Goal: Transaction & Acquisition: Subscribe to service/newsletter

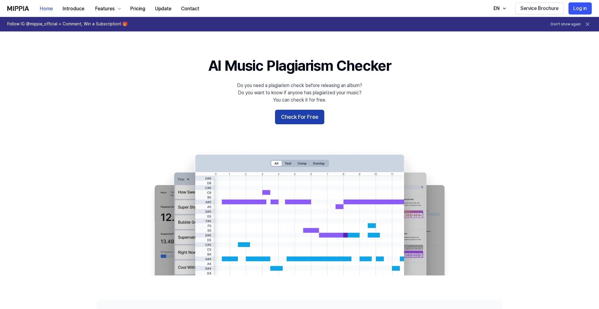
click at [294, 118] on button "Check For Free" at bounding box center [299, 117] width 49 height 15
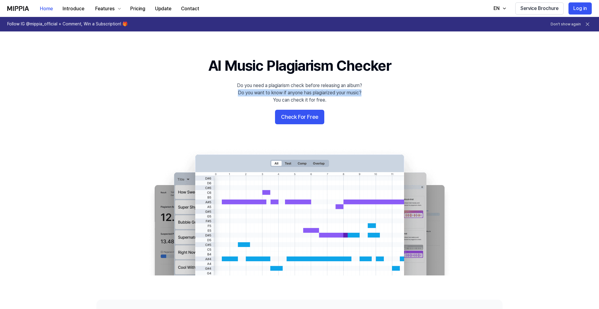
drag, startPoint x: 238, startPoint y: 92, endPoint x: 369, endPoint y: 95, distance: 131.2
click at [368, 95] on 배너 "AI Music Plagiarism Checker Do you need a plagiarism check before releasing an …" at bounding box center [299, 166] width 435 height 220
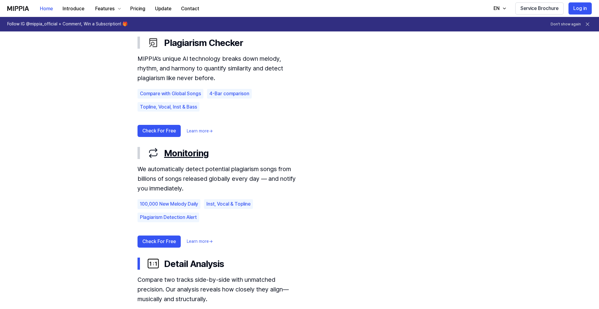
scroll to position [363, 0]
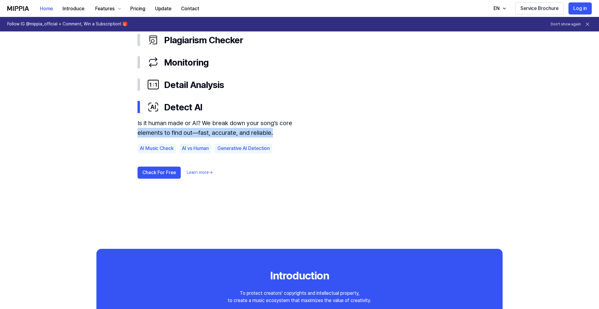
drag, startPoint x: 137, startPoint y: 134, endPoint x: 279, endPoint y: 132, distance: 141.7
click at [279, 132] on div "Plagiarism Checker Monitoring Detail Analysis Detect AI Is it human made or AI?…" at bounding box center [299, 115] width 338 height 172
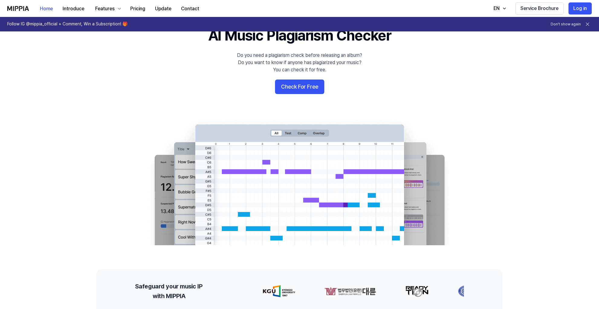
scroll to position [0, 0]
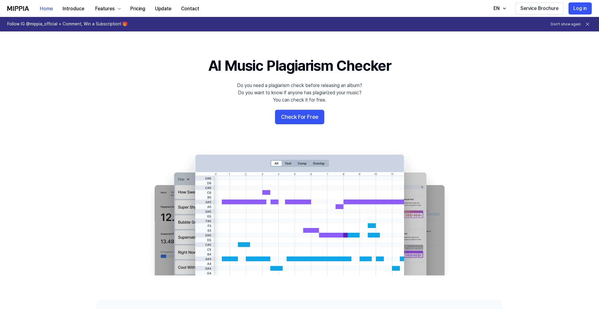
click at [231, 87] on 배너 "AI Music Plagiarism Checker Do you need a plagiarism check before releasing an …" at bounding box center [299, 166] width 435 height 220
click at [506, 9] on icon "button" at bounding box center [504, 8] width 5 height 5
click at [495, 5] on div "EN" at bounding box center [496, 8] width 8 height 7
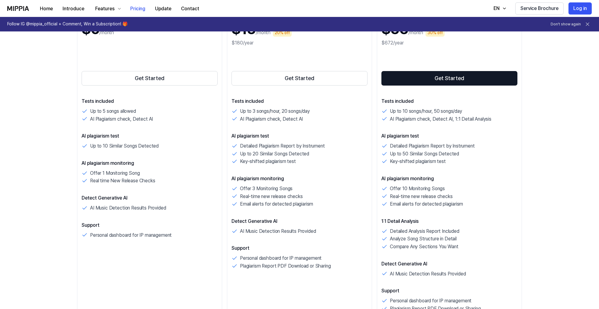
scroll to position [121, 0]
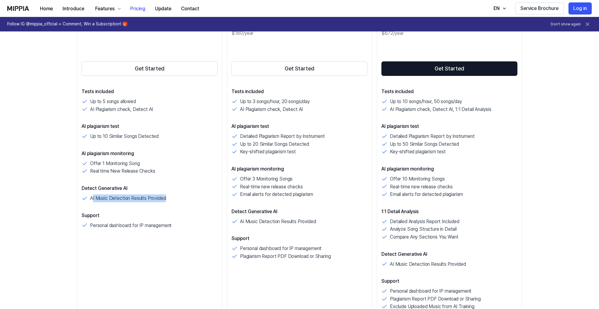
drag, startPoint x: 92, startPoint y: 199, endPoint x: 166, endPoint y: 199, distance: 74.3
click at [166, 199] on div "AI Music Detection Results Provided" at bounding box center [150, 198] width 136 height 8
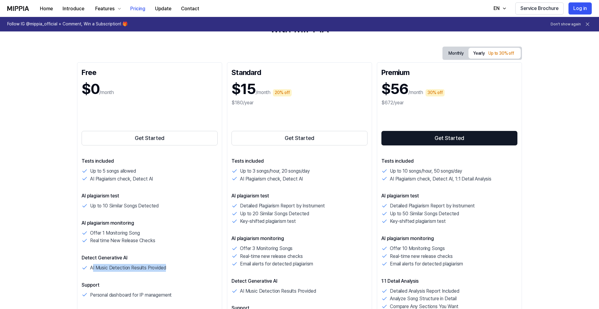
scroll to position [0, 0]
